Goal: Check status: Check status

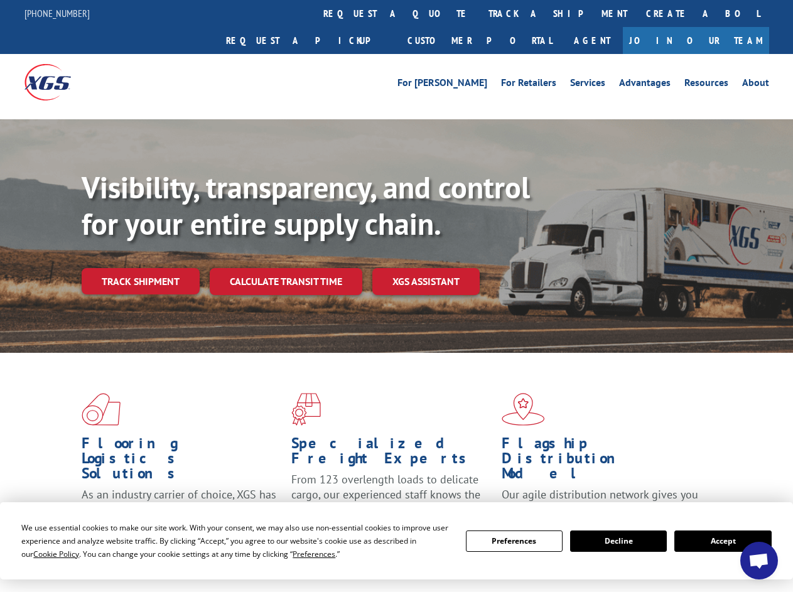
click at [396, 296] on div "Visibility, transparency, and control for your entire supply chain. Track shipm…" at bounding box center [438, 257] width 712 height 175
click at [44, 554] on span "Cookie Policy" at bounding box center [56, 554] width 46 height 11
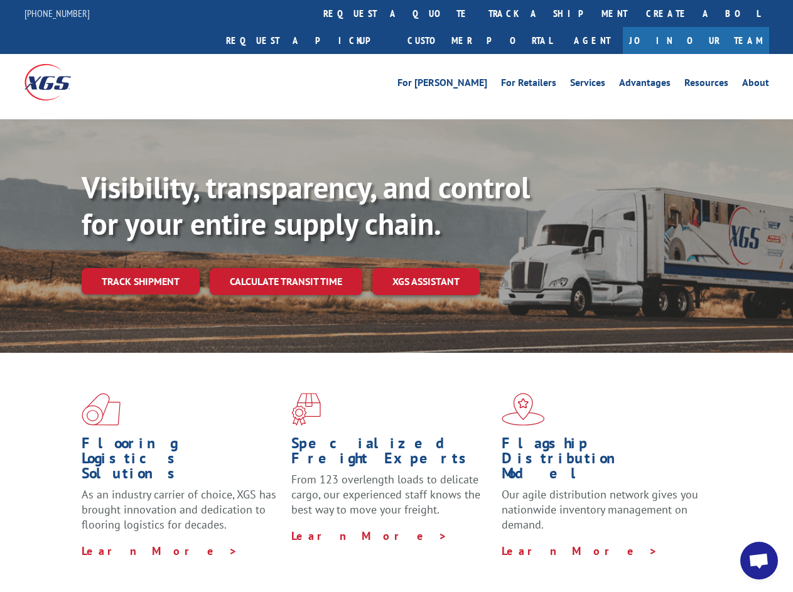
click at [302, 554] on div "Flooring Logistics Solutions As an industry carrier of choice, XGS has brought …" at bounding box center [396, 479] width 793 height 252
click at [514, 541] on div "Flooring Logistics Solutions As an industry carrier of choice, XGS has brought …" at bounding box center [396, 476] width 793 height 246
click at [619, 541] on div "Flooring Logistics Solutions As an industry carrier of choice, XGS has brought …" at bounding box center [396, 476] width 793 height 246
click at [723, 541] on div "Flooring Logistics Solutions As an industry carrier of choice, XGS has brought …" at bounding box center [396, 476] width 793 height 246
click at [396, 296] on div "Visibility, transparency, and control for your entire supply chain. Track shipm…" at bounding box center [438, 257] width 712 height 175
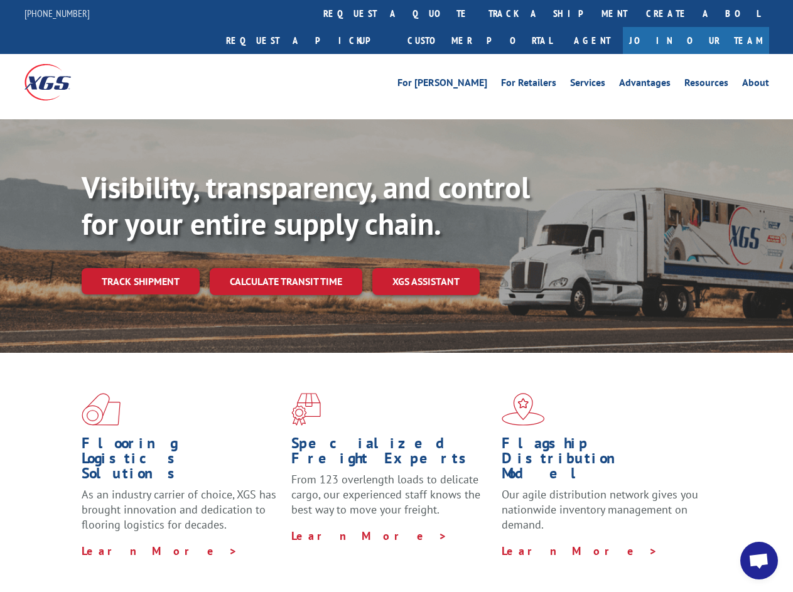
click at [479, 13] on link "track a shipment" at bounding box center [558, 13] width 158 height 27
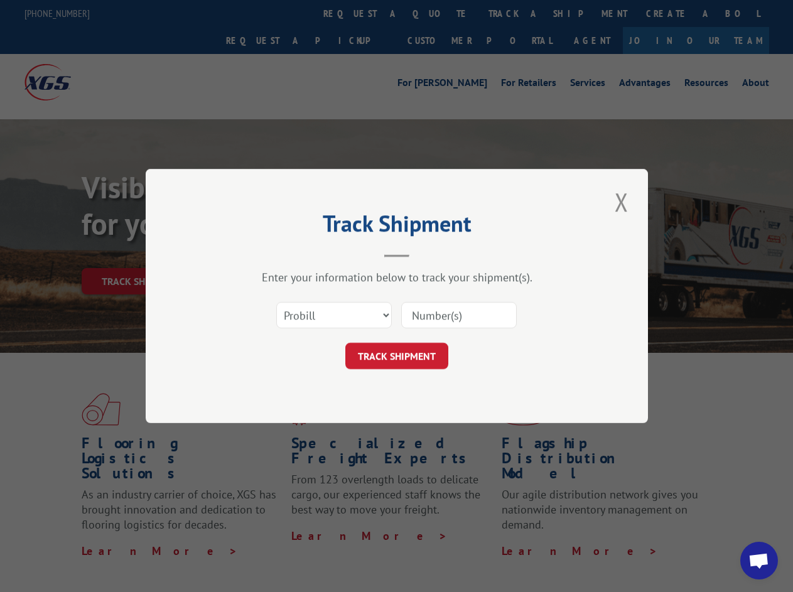
click at [438, 13] on div "Track Shipment Enter your information below to track your shipment(s). Select c…" at bounding box center [396, 296] width 793 height 592
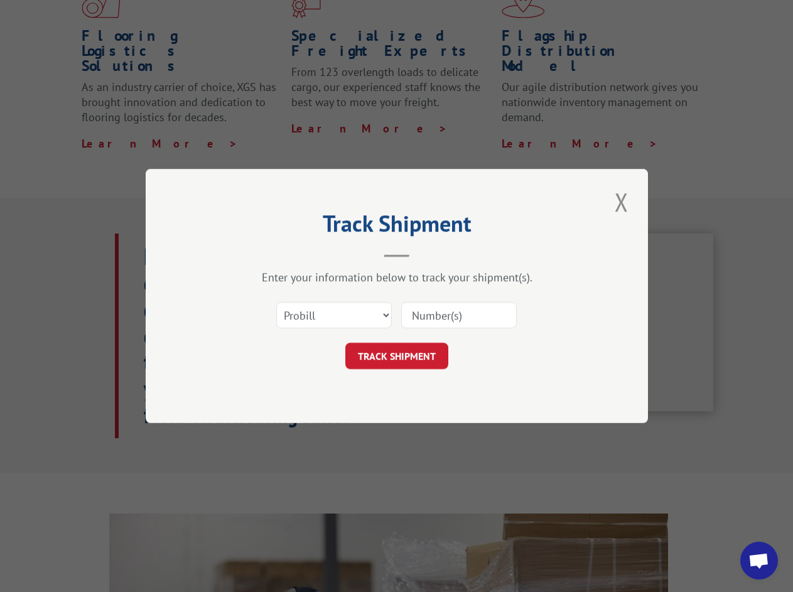
click at [517, 13] on div "Track Shipment Enter your information below to track your shipment(s). Select c…" at bounding box center [396, 296] width 793 height 592
